Goal: Find specific page/section: Find specific page/section

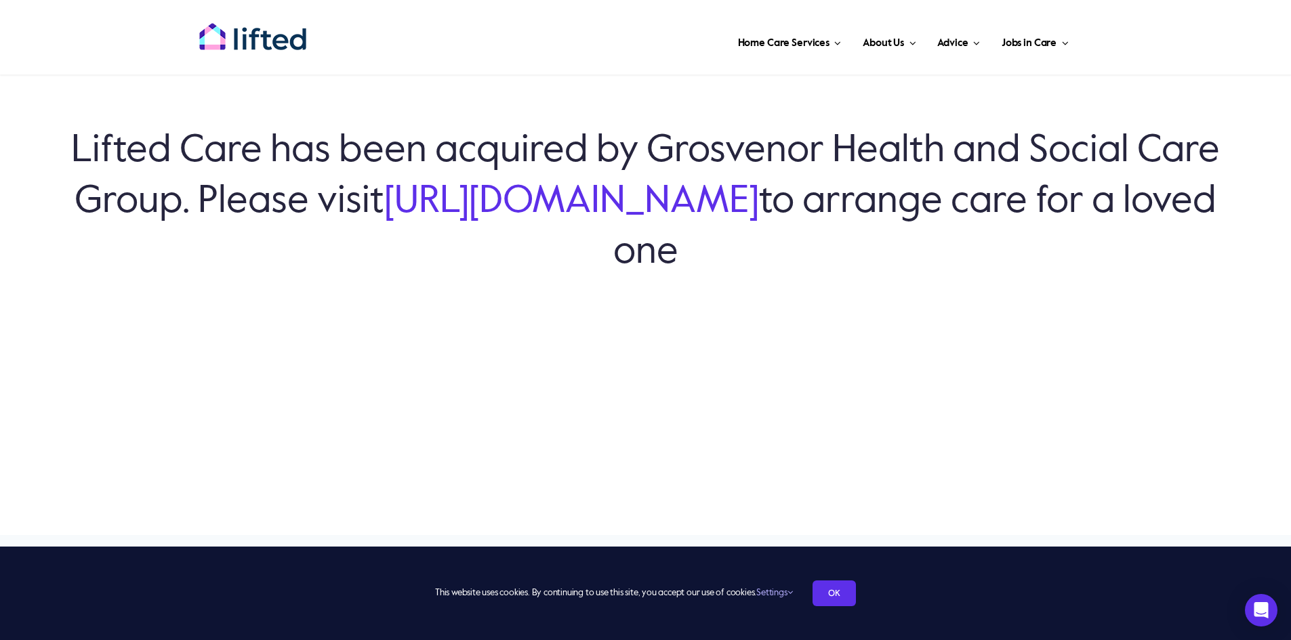
scroll to position [203, 0]
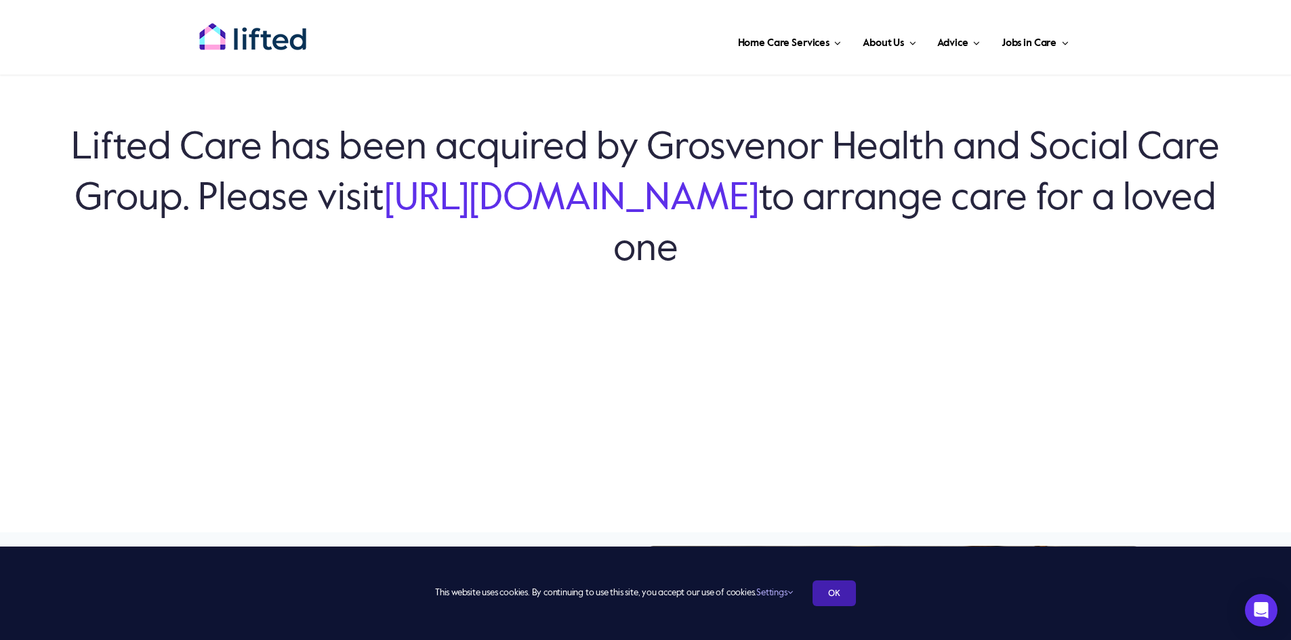
click at [831, 590] on link "OK" at bounding box center [833, 594] width 43 height 26
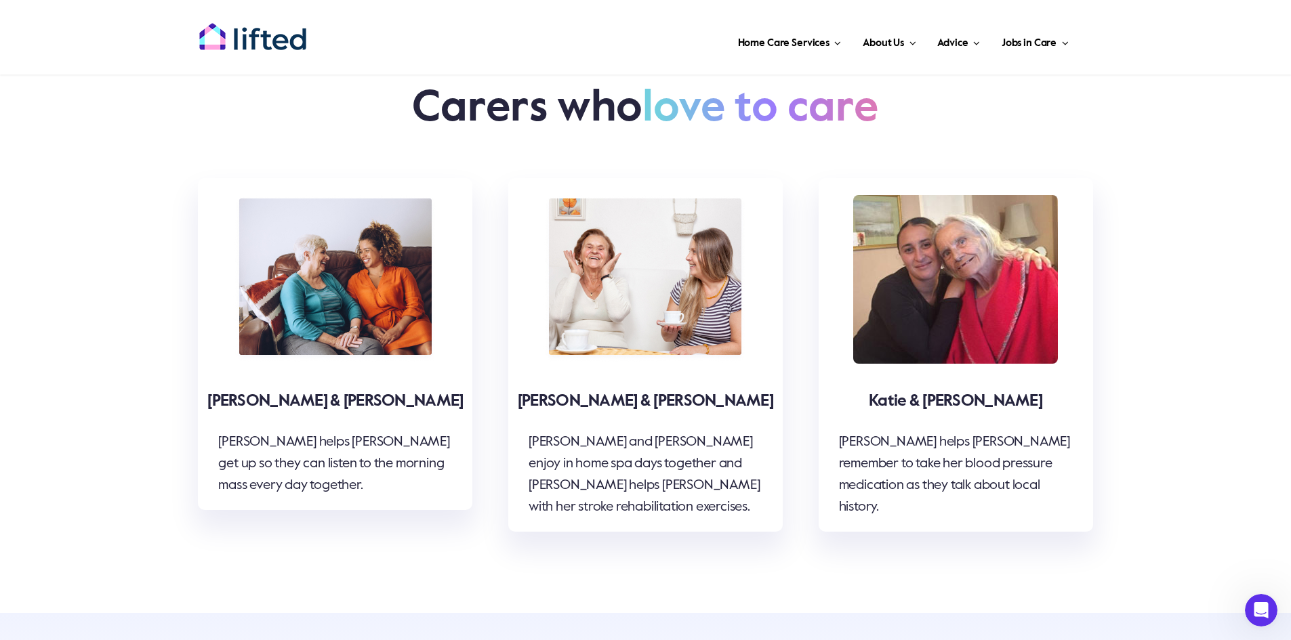
scroll to position [4336, 0]
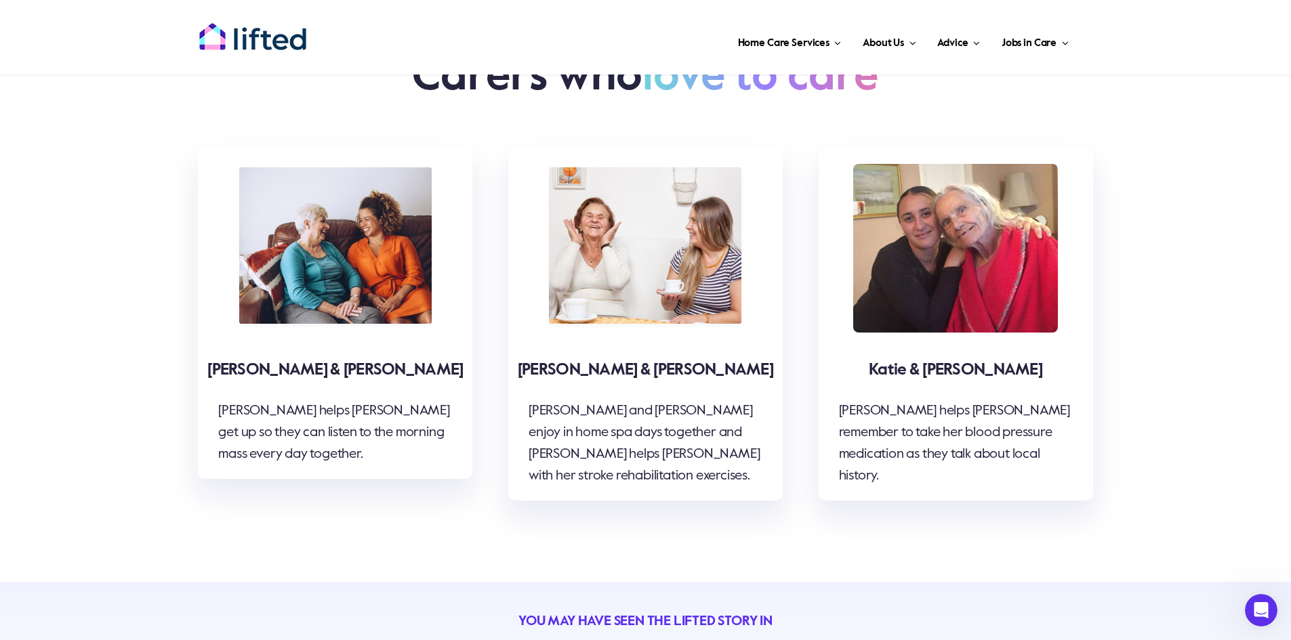
click at [338, 222] on img at bounding box center [335, 248] width 205 height 169
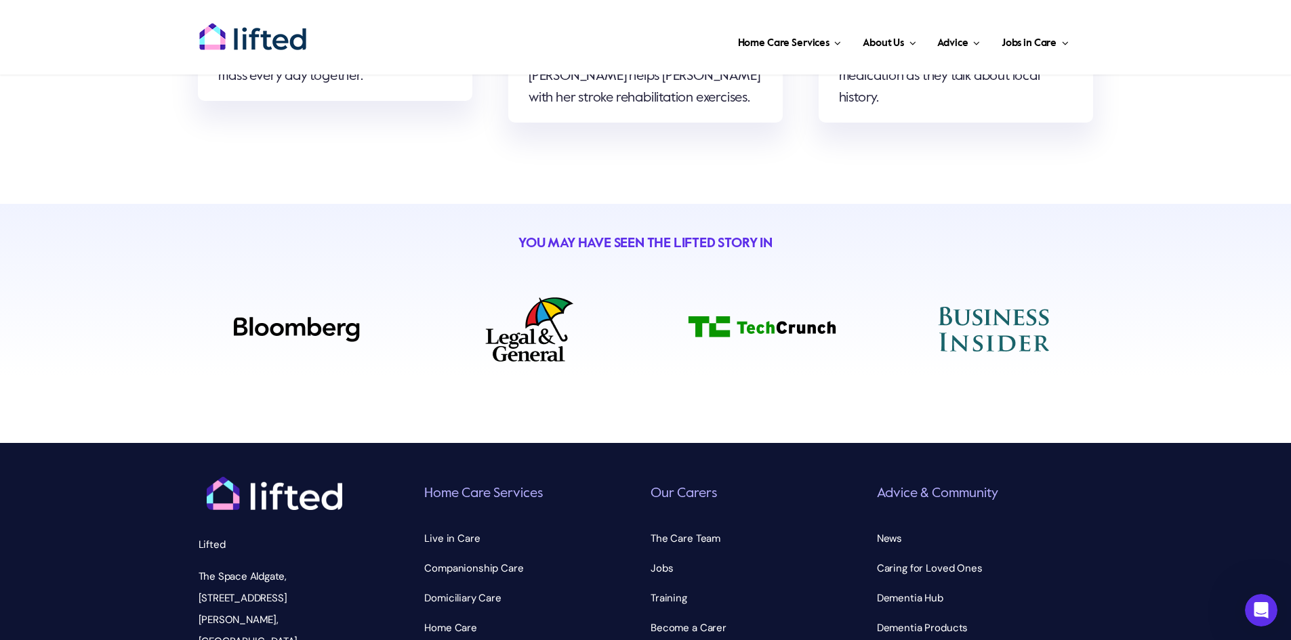
scroll to position [4742, 0]
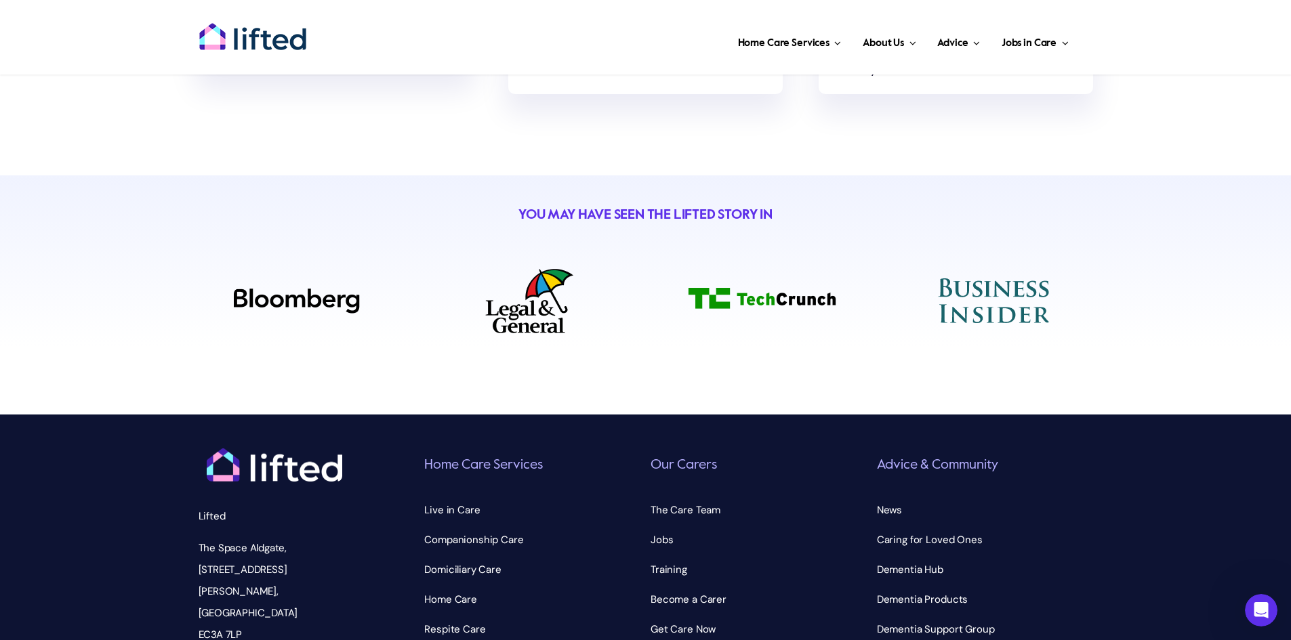
click at [308, 289] on img at bounding box center [297, 301] width 126 height 25
drag, startPoint x: 510, startPoint y: 262, endPoint x: 580, endPoint y: 260, distance: 69.8
click at [511, 269] on img at bounding box center [529, 301] width 88 height 64
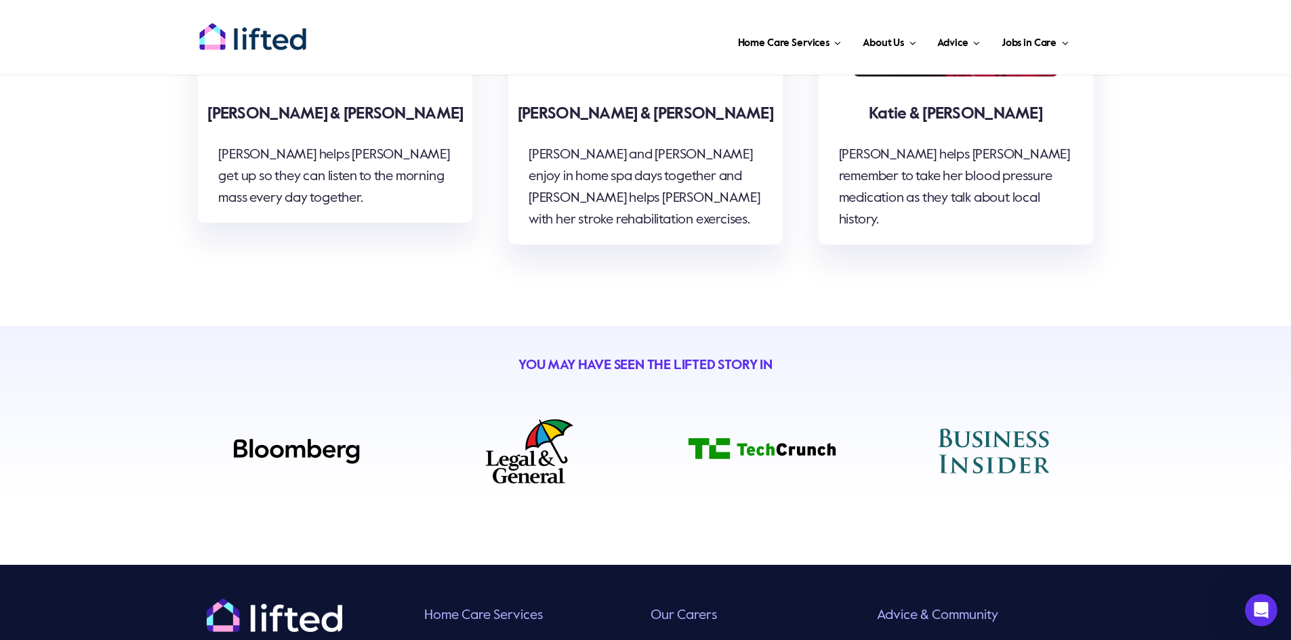
scroll to position [4539, 0]
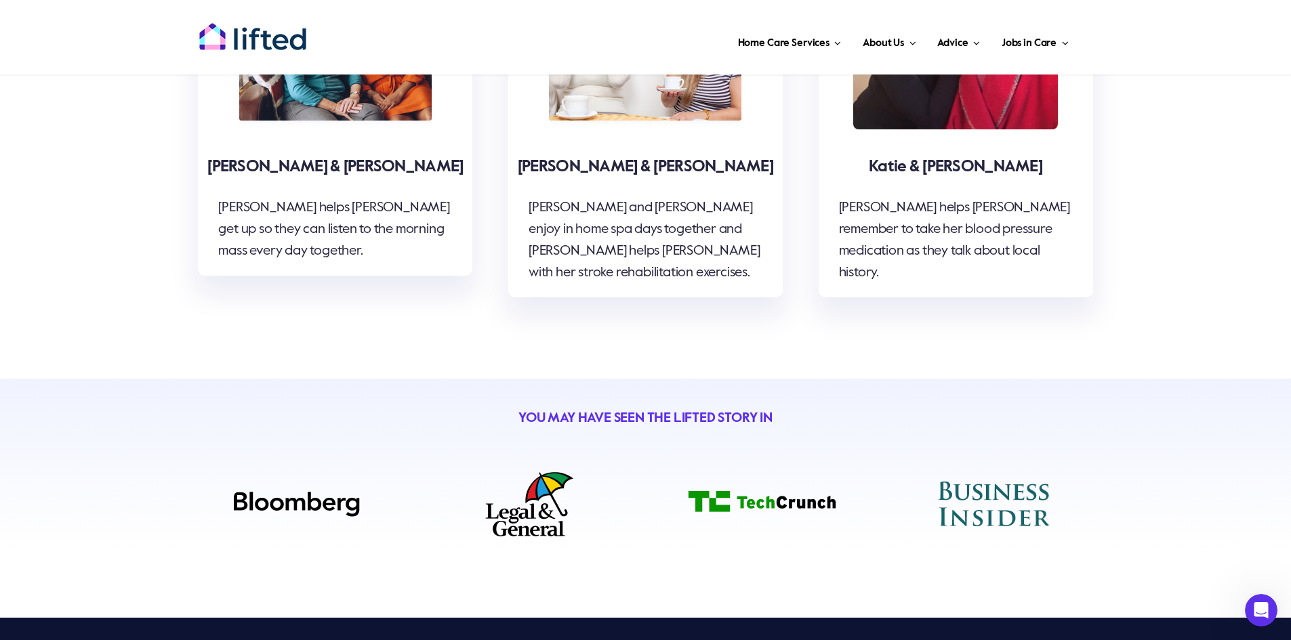
click at [671, 412] on span "YOU MAY HAVE SEEN THE LIFTED STORY IN" at bounding box center [645, 419] width 254 height 14
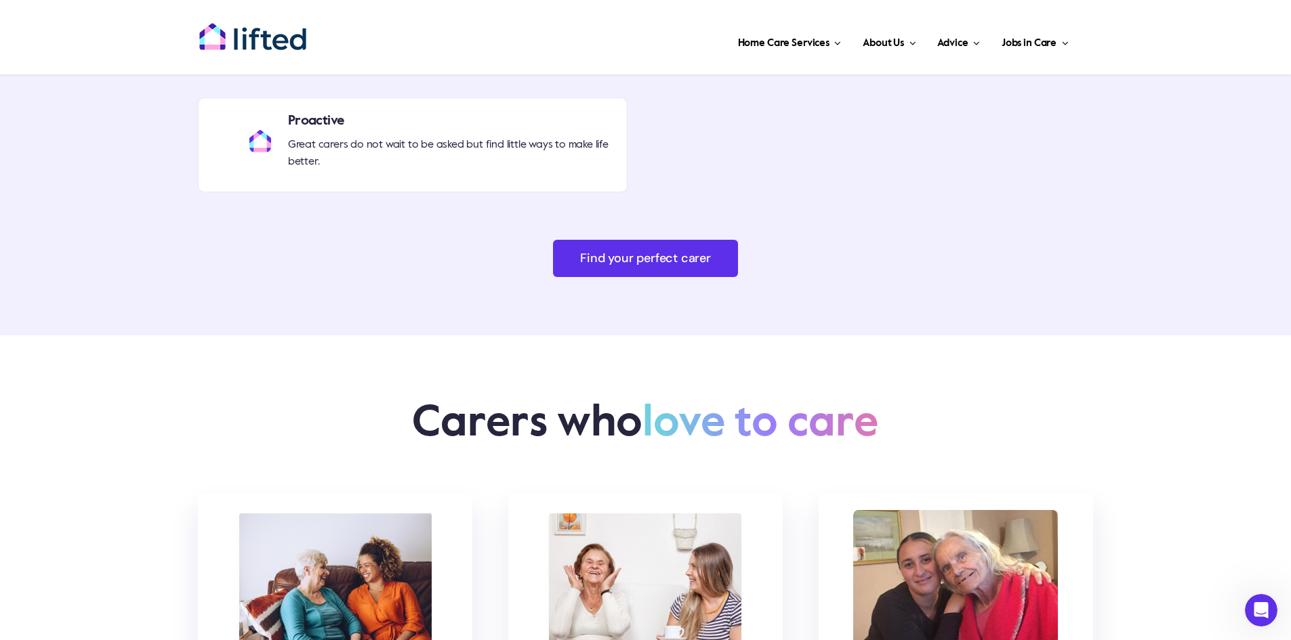
scroll to position [3997, 0]
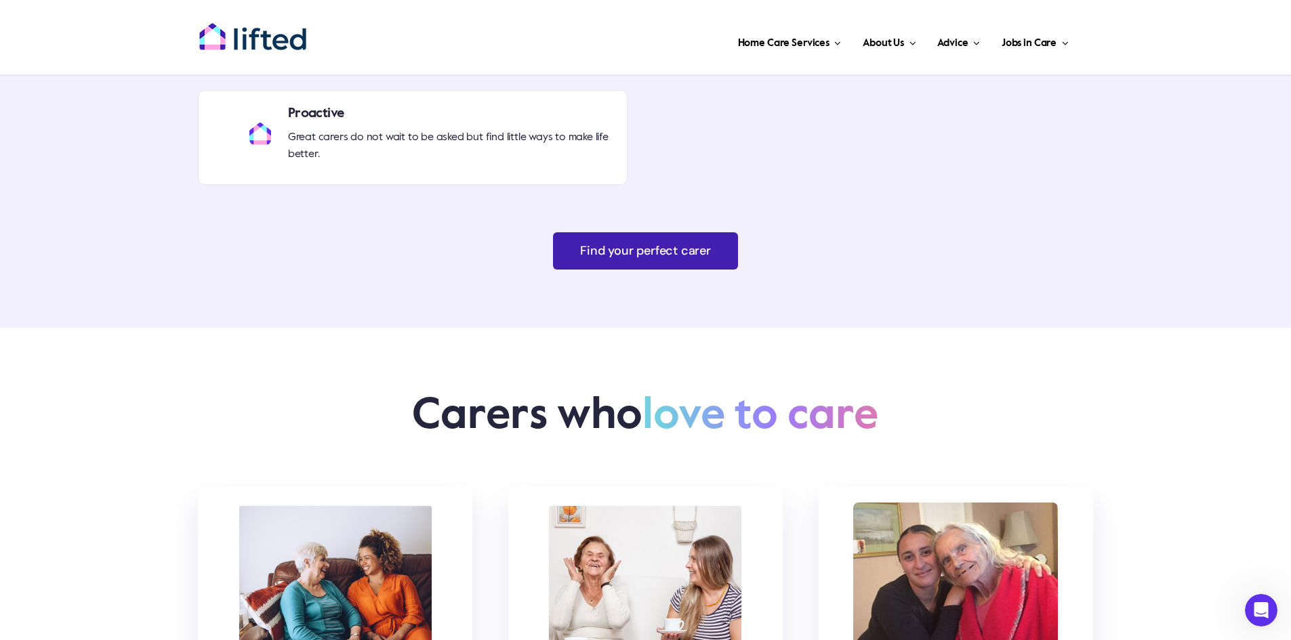
click at [671, 232] on link "Find your perfect carer" at bounding box center [645, 250] width 185 height 37
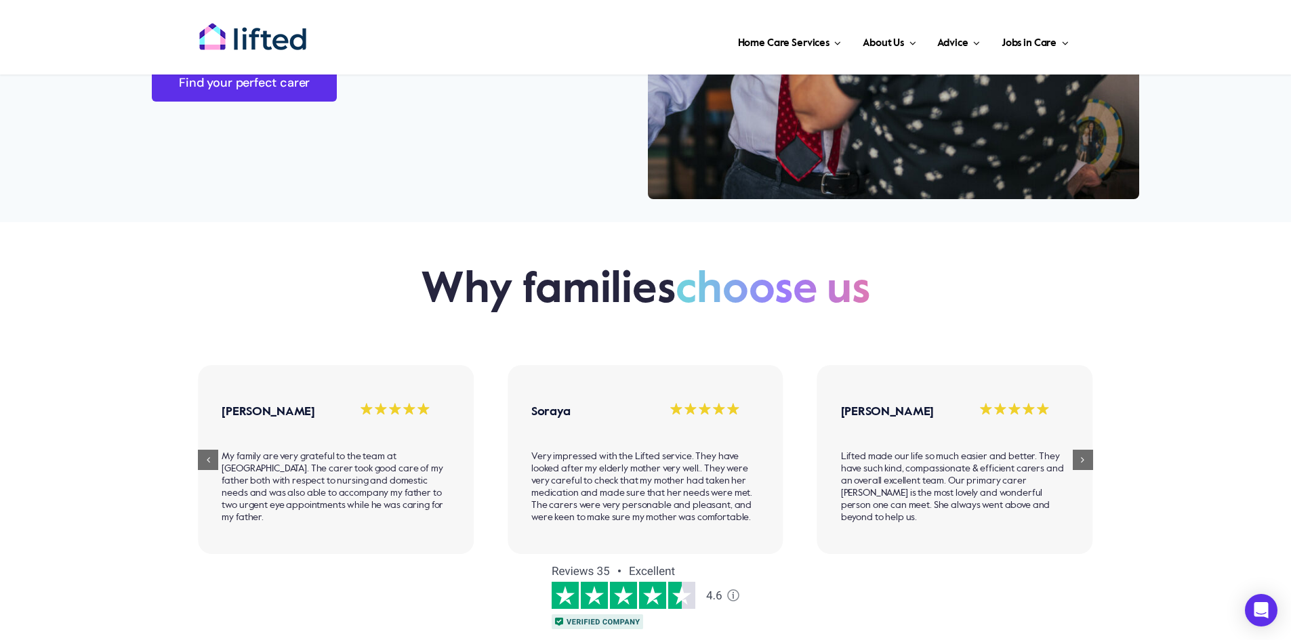
scroll to position [1016, 0]
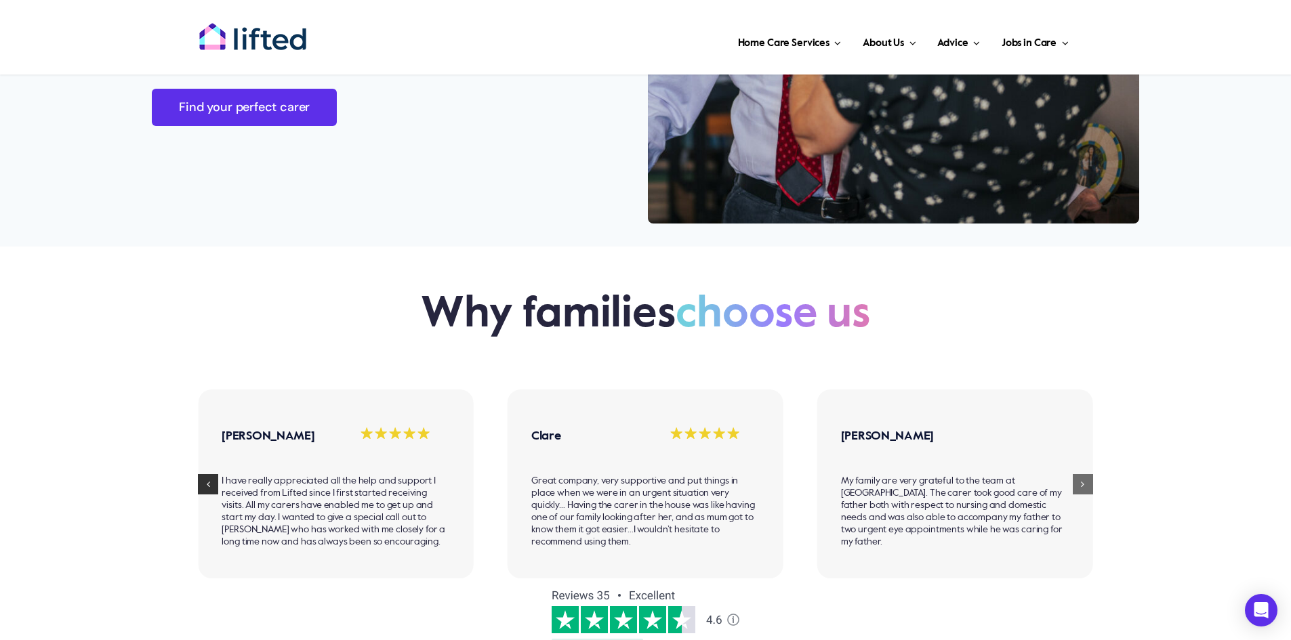
click at [212, 484] on div "Previous slide" at bounding box center [208, 484] width 20 height 20
click at [203, 485] on div "Previous slide" at bounding box center [208, 484] width 20 height 20
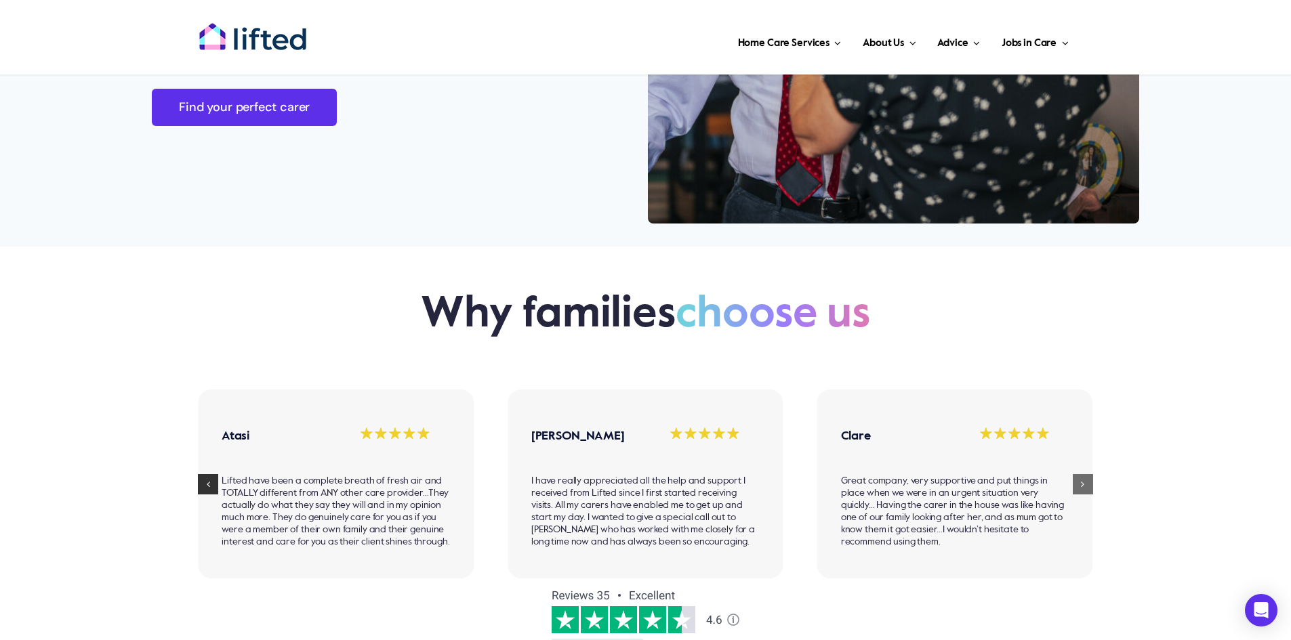
click at [203, 485] on div "Previous slide" at bounding box center [208, 484] width 20 height 20
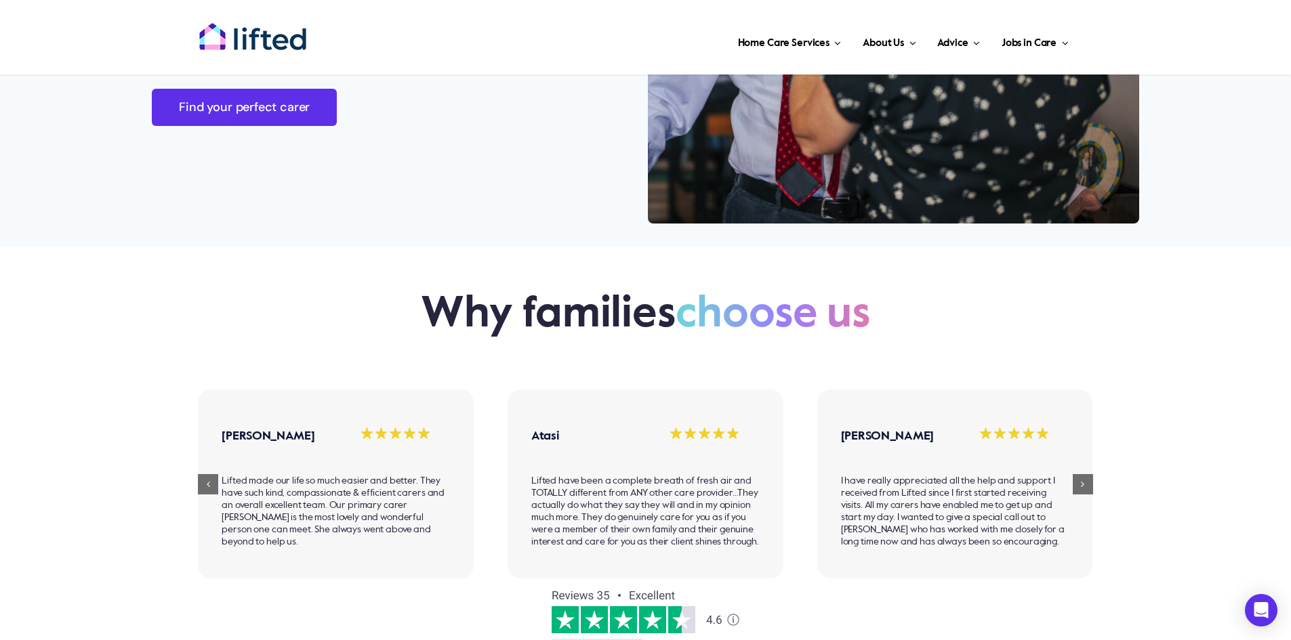
click at [319, 500] on p "Lifted made our life so much easier and better. They have such kind, compassion…" at bounding box center [336, 511] width 228 height 73
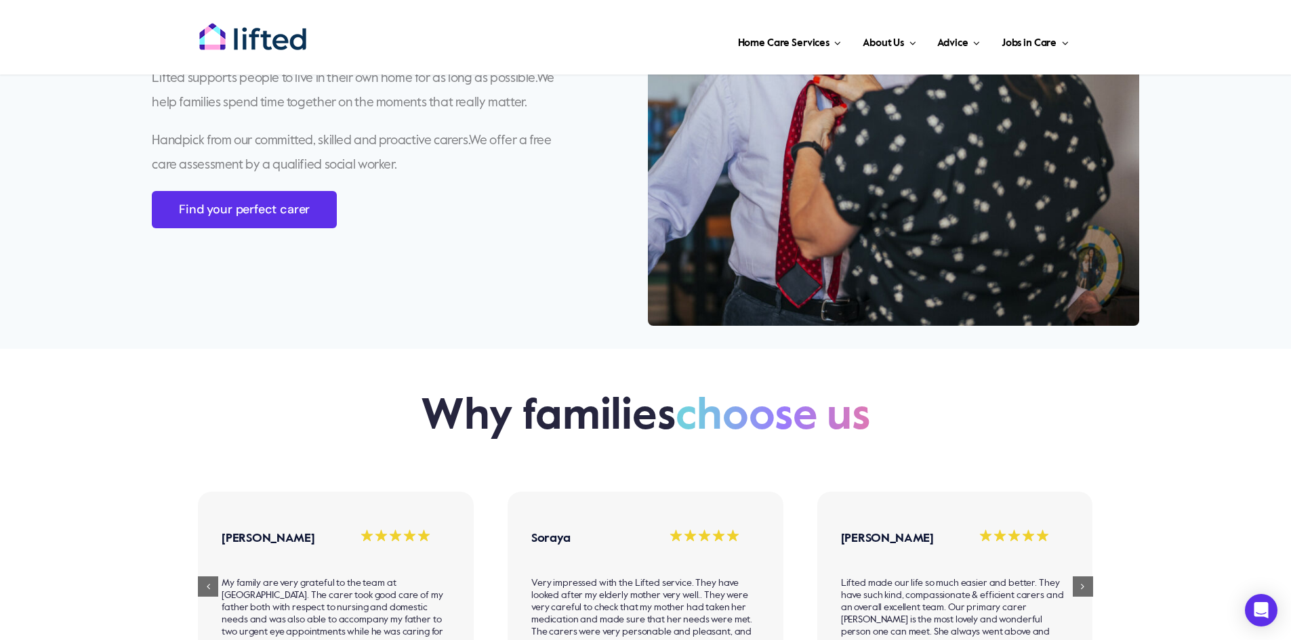
scroll to position [881, 0]
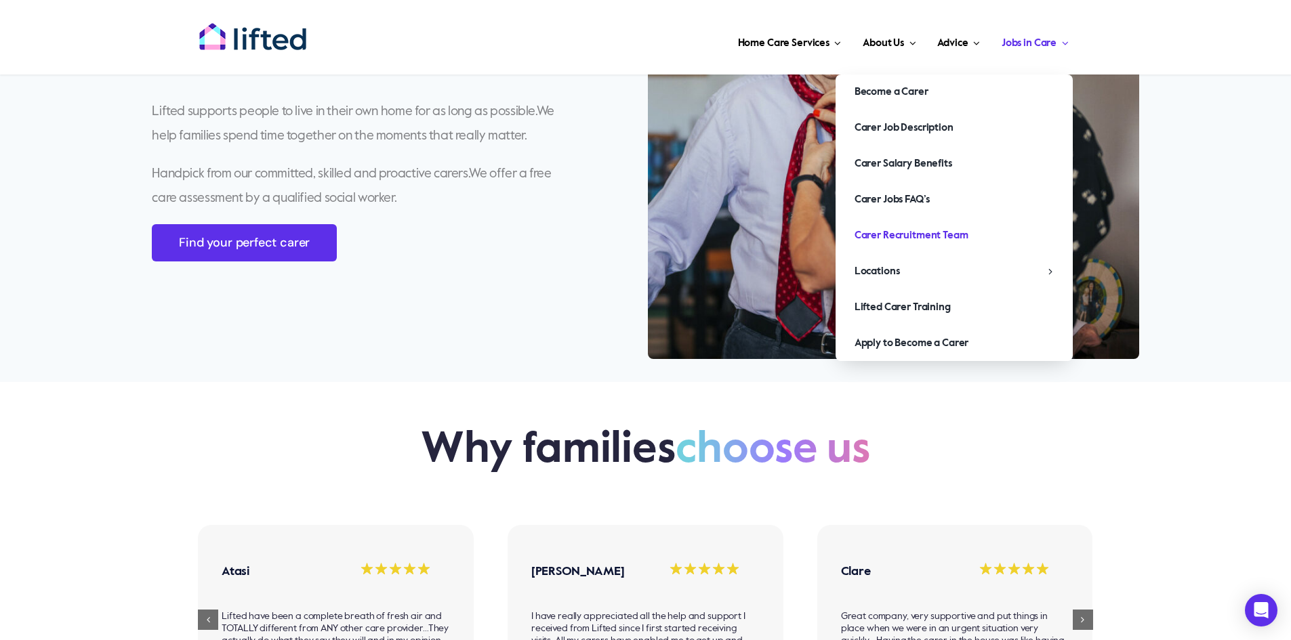
click at [921, 232] on span "Carer Recruitment Team" at bounding box center [911, 236] width 114 height 22
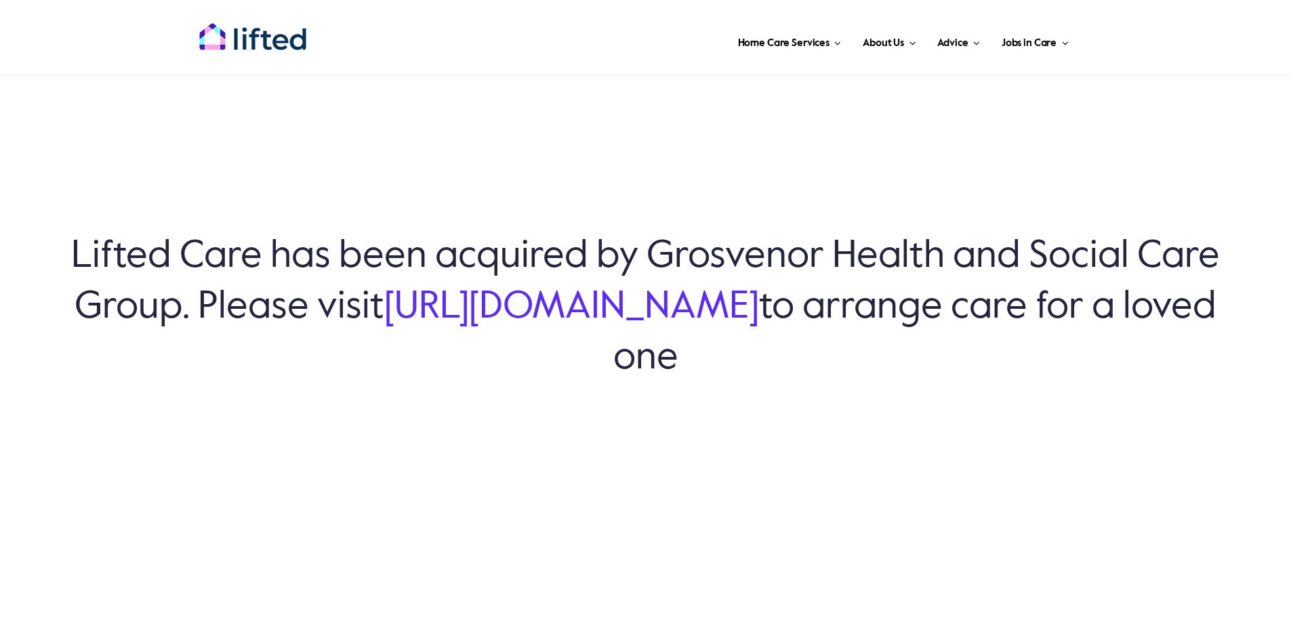
scroll to position [68, 0]
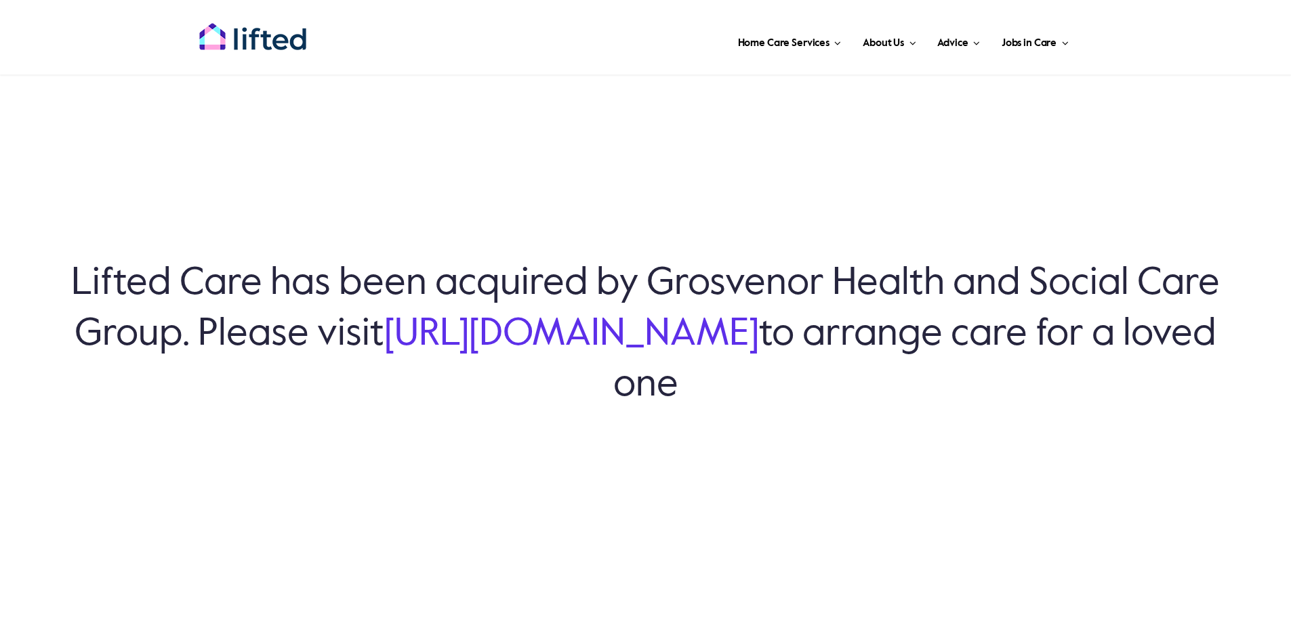
click at [725, 339] on link "[URL][DOMAIN_NAME]" at bounding box center [571, 335] width 375 height 38
